Goal: Information Seeking & Learning: Check status

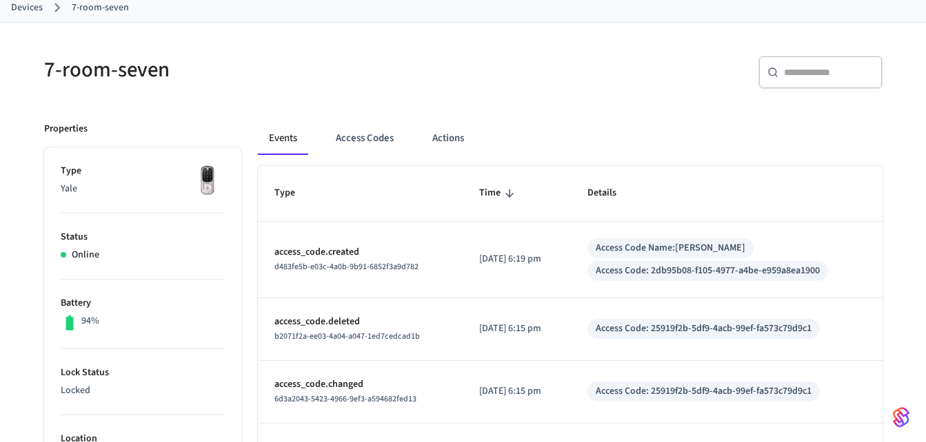
scroll to position [30, 0]
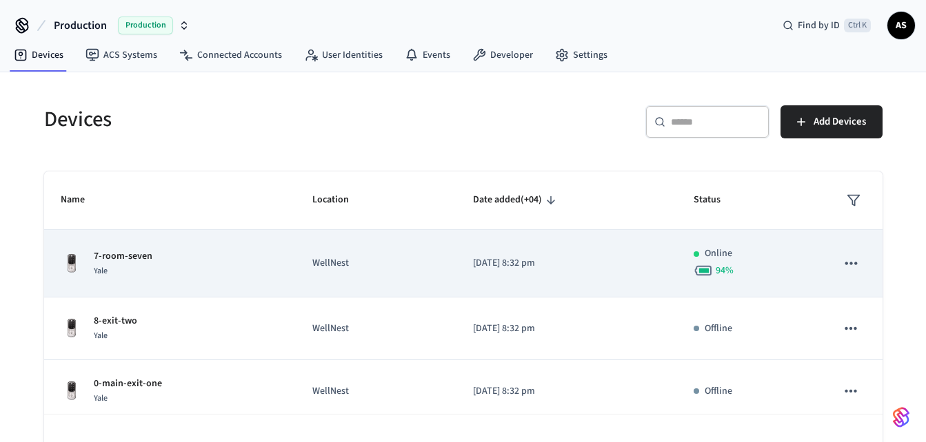
click at [433, 275] on td "WellNest" at bounding box center [376, 264] width 161 height 68
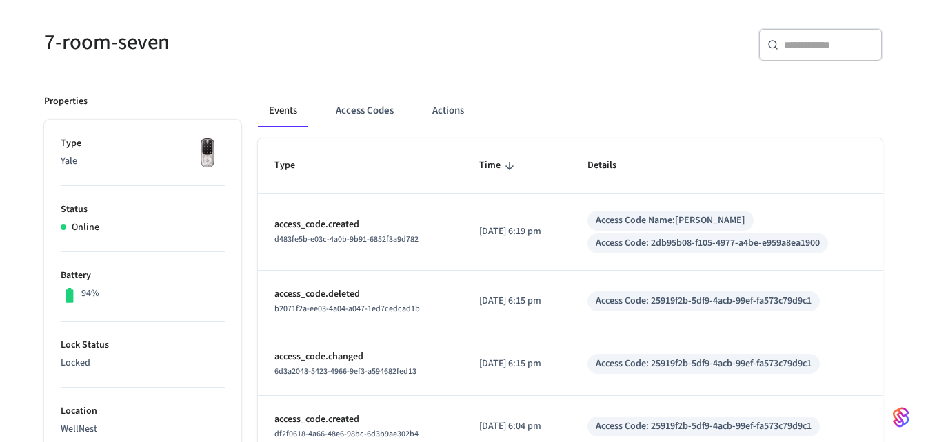
scroll to position [108, 0]
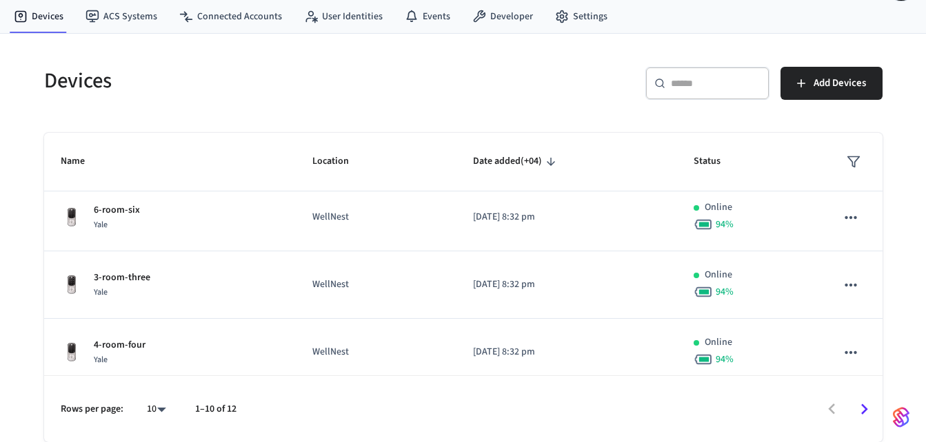
scroll to position [395, 0]
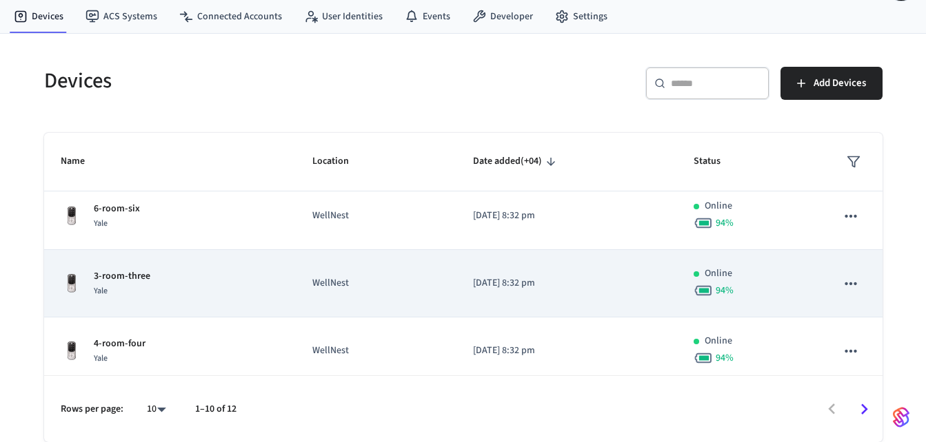
click at [190, 289] on div "3-room-three Yale" at bounding box center [170, 283] width 219 height 29
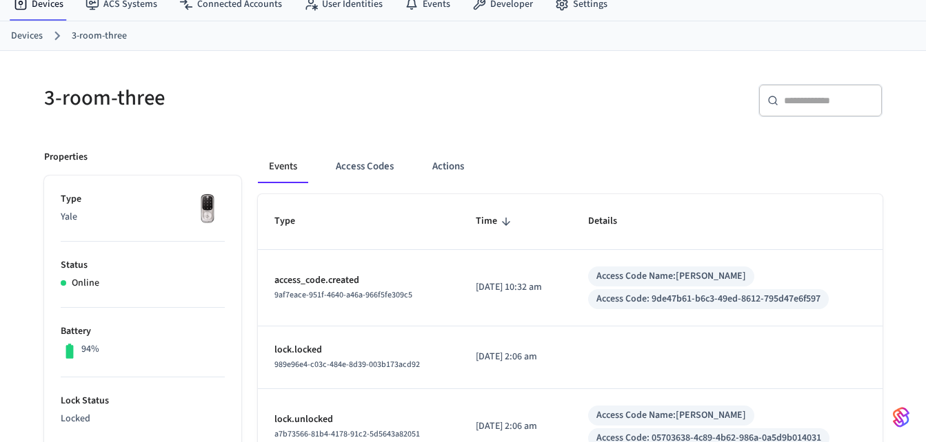
scroll to position [72, 0]
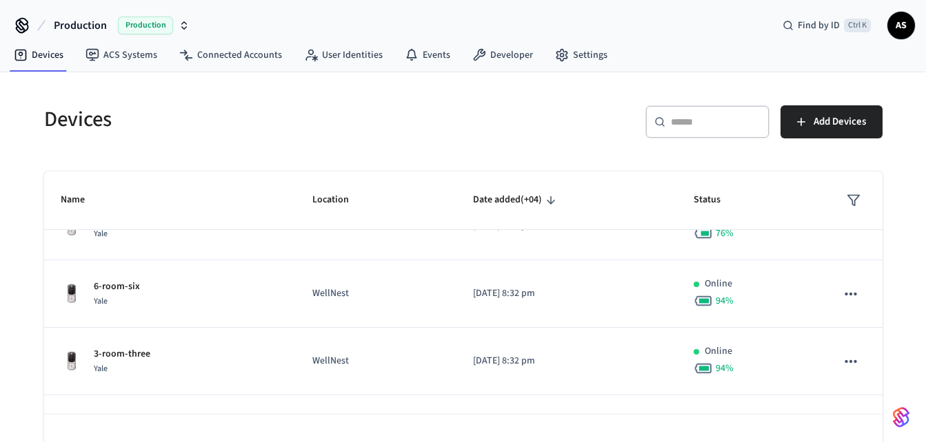
scroll to position [356, 0]
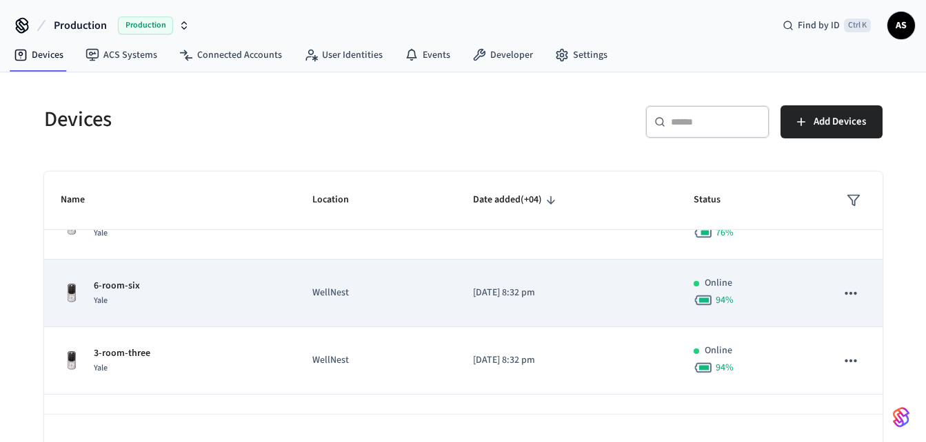
click at [269, 292] on div "6-room-six Yale" at bounding box center [170, 293] width 219 height 29
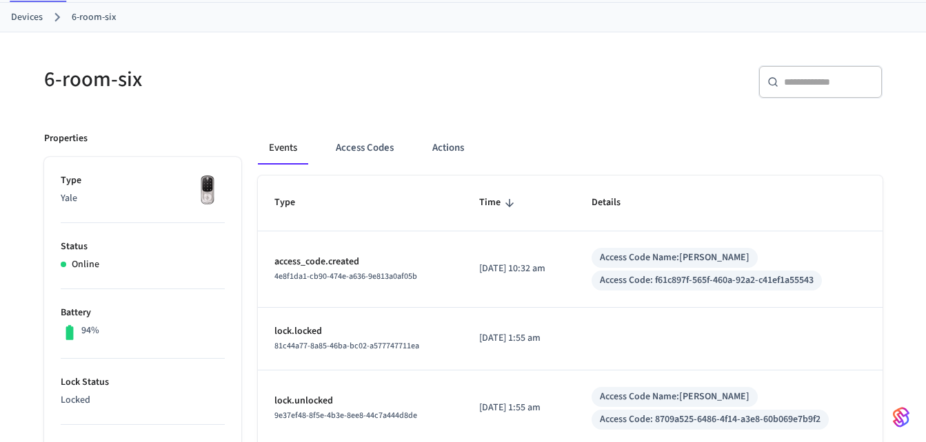
scroll to position [70, 0]
